Goal: Information Seeking & Learning: Learn about a topic

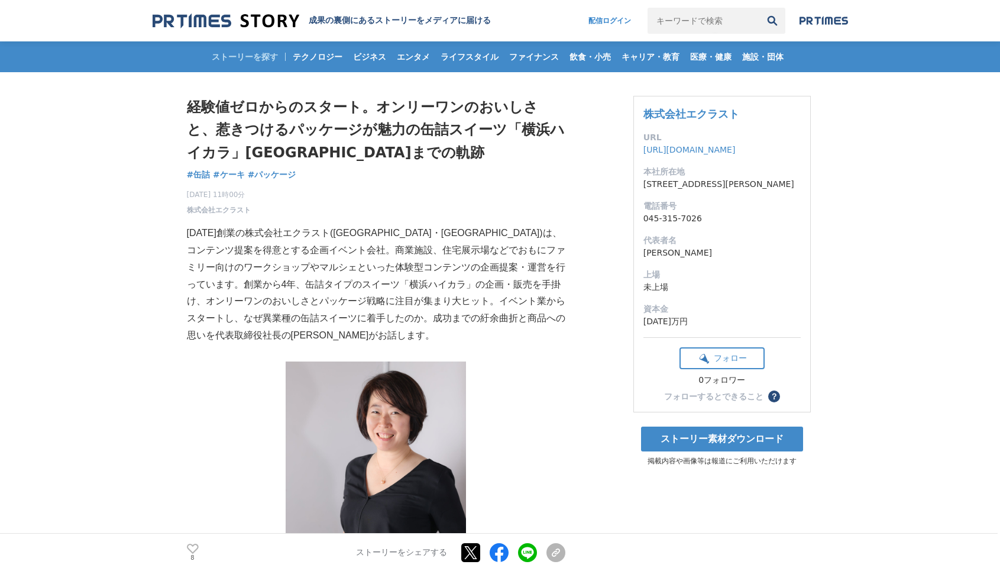
click at [669, 19] on input "キーワードで検索" at bounding box center [704, 21] width 112 height 26
type input "進化系非常食"
click at [772, 21] on button "検索" at bounding box center [772, 21] width 26 height 26
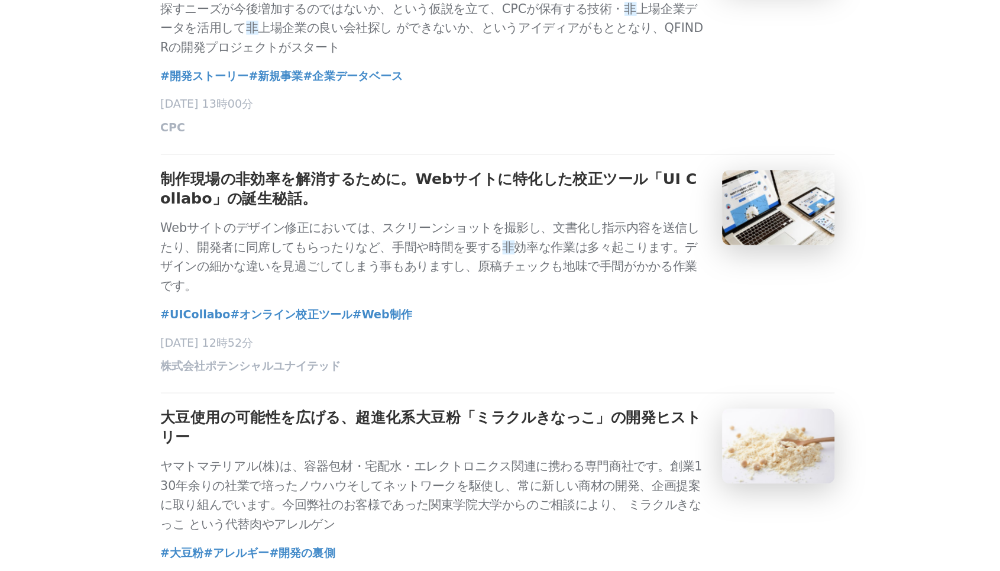
scroll to position [2082, 0]
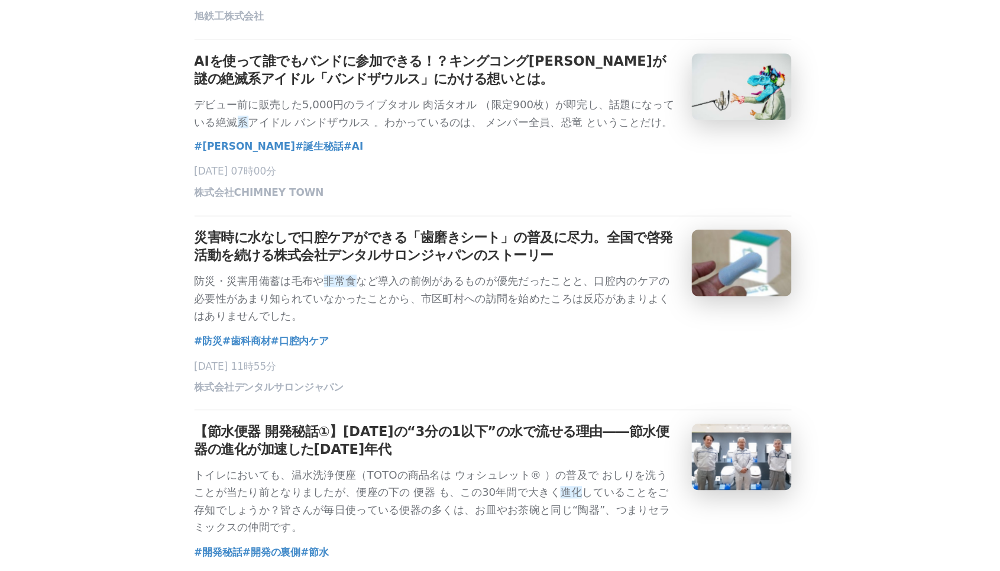
scroll to position [2779, 0]
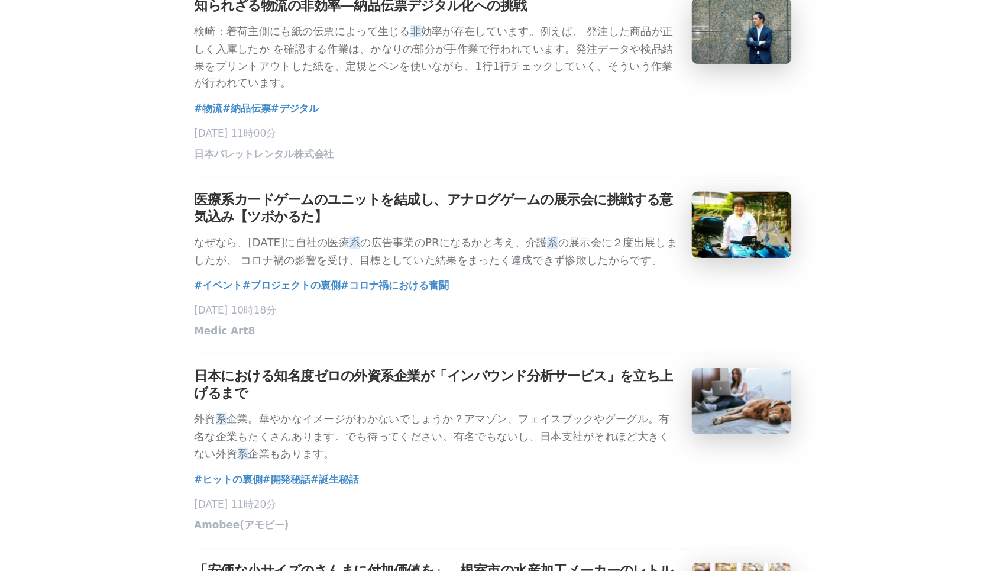
scroll to position [4224, 0]
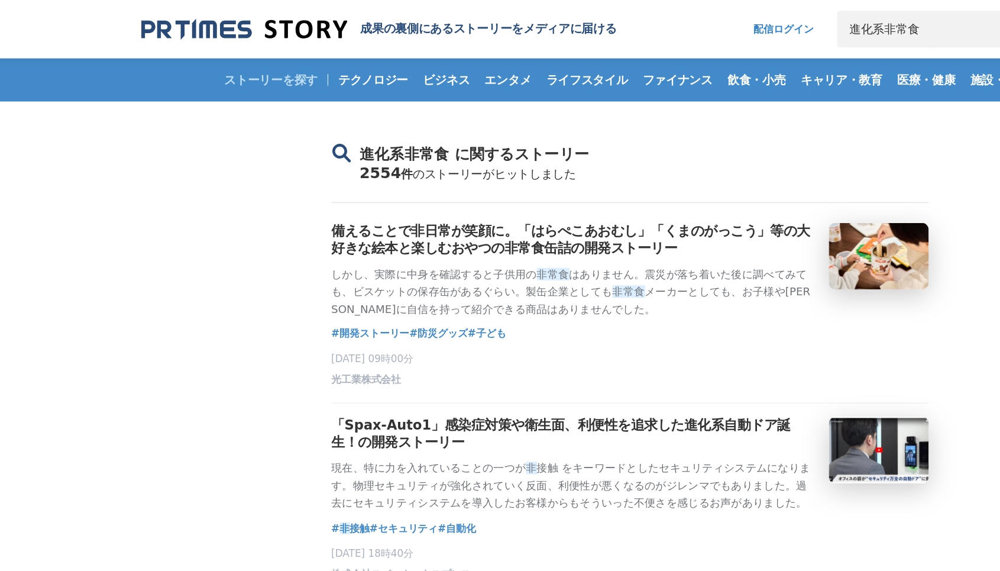
scroll to position [0, 0]
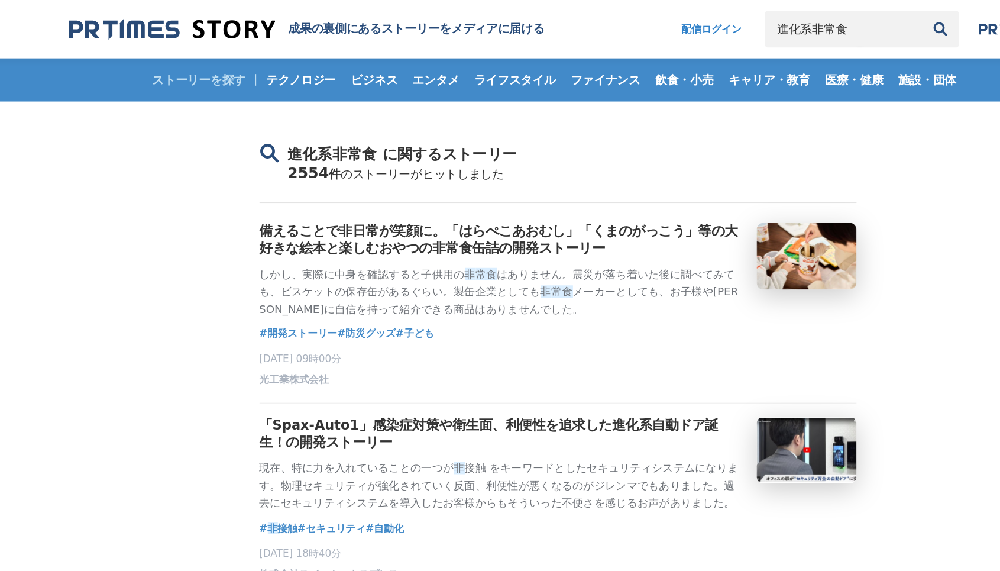
click at [648, 22] on input "進化系非常食" at bounding box center [704, 21] width 112 height 26
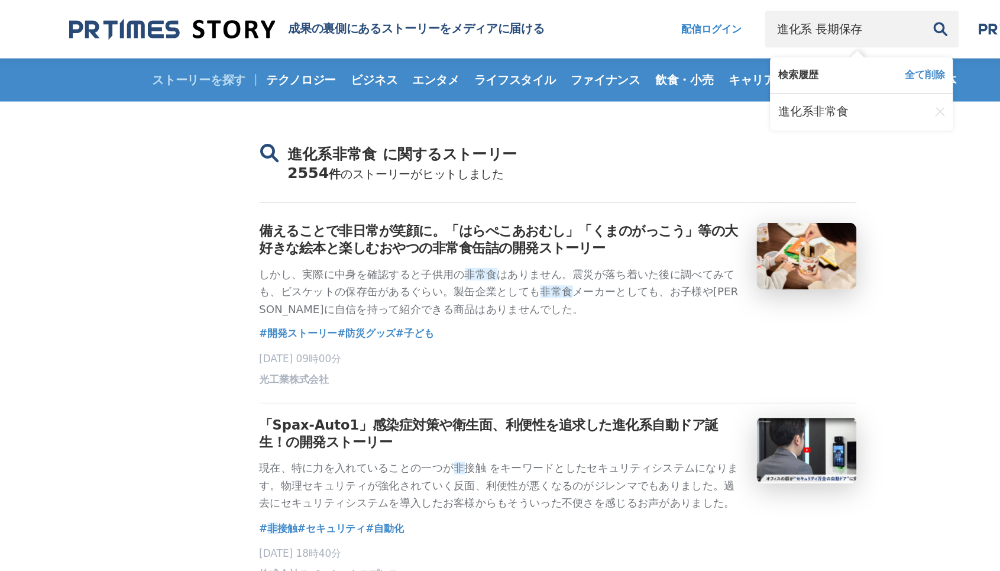
type input "進化系 長期保存"
click at [759, 21] on button "検索" at bounding box center [772, 21] width 26 height 26
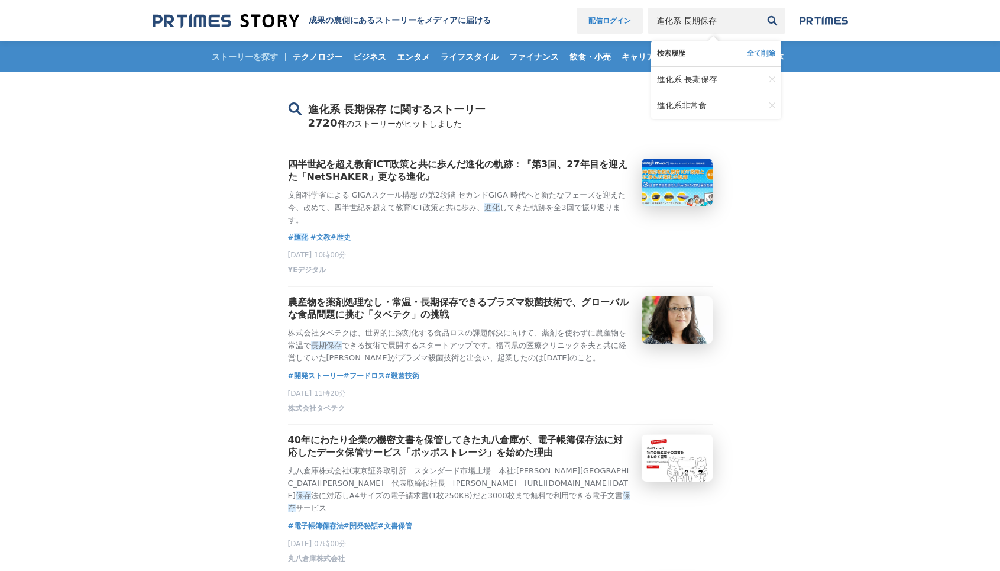
drag, startPoint x: 680, startPoint y: 22, endPoint x: 626, endPoint y: 25, distance: 54.5
click at [628, 25] on nav "配信ログイン 進化系 長期保存 検索履歴 全て削除 進化系 長期保存 進化系非常食" at bounding box center [712, 21] width 271 height 26
click at [235, 25] on img at bounding box center [226, 21] width 147 height 16
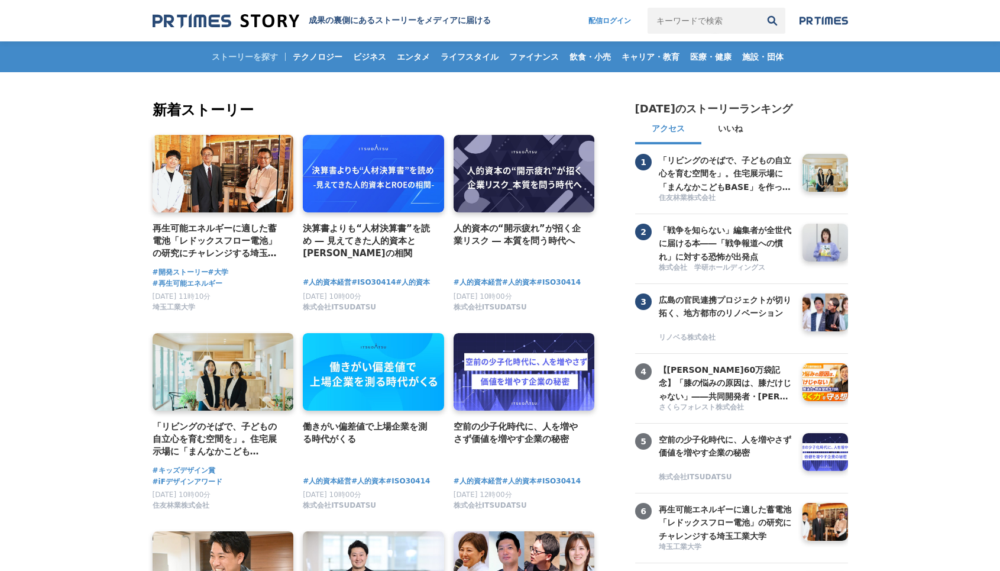
click at [819, 17] on img at bounding box center [824, 20] width 48 height 9
